Goal: Find specific page/section: Find specific page/section

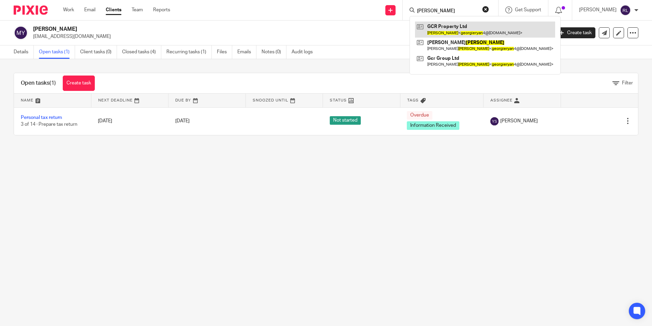
type input "[PERSON_NAME]"
click at [497, 30] on link at bounding box center [485, 29] width 140 height 16
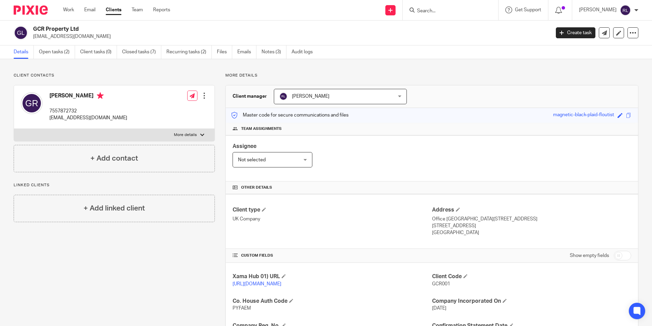
click at [74, 110] on p "7557872732" at bounding box center [88, 110] width 78 height 7
click at [202, 131] on label "More details" at bounding box center [114, 135] width 201 height 12
click at [14, 129] on input "More details" at bounding box center [14, 128] width 0 height 0
checkbox input "true"
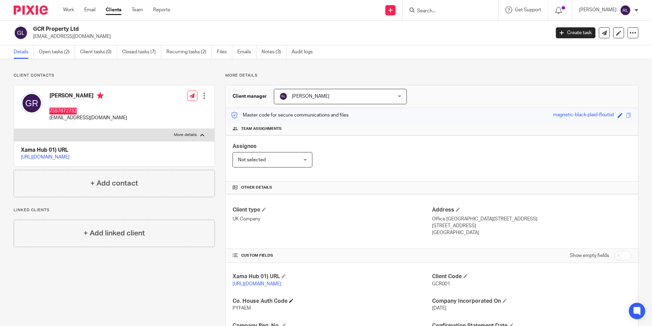
scroll to position [140, 0]
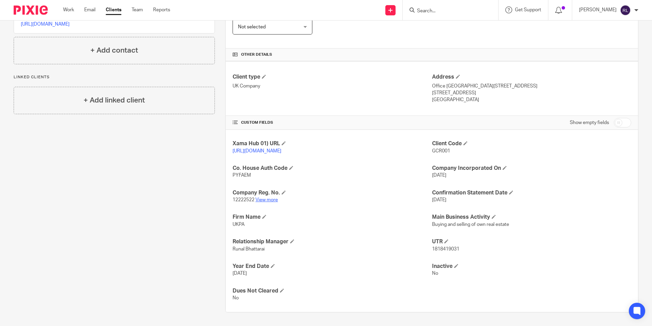
click at [267, 201] on link "View more" at bounding box center [267, 199] width 23 height 5
